Goal: Information Seeking & Learning: Check status

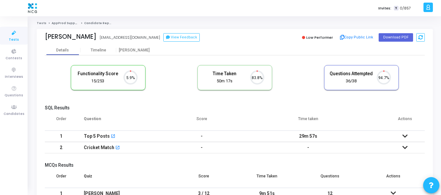
scroll to position [14, 17]
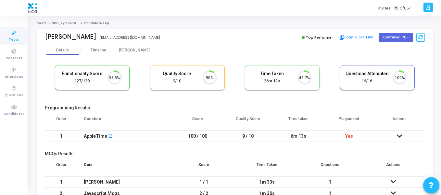
scroll to position [14, 17]
click at [99, 52] on div "Timeline" at bounding box center [99, 50] width 16 height 5
